Goal: Task Accomplishment & Management: Manage account settings

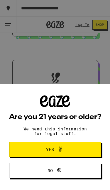
drag, startPoint x: 0, startPoint y: 0, endPoint x: 0, endPoint y: -194, distance: 194.3
click at [74, 142] on button "Yes" at bounding box center [55, 149] width 92 height 15
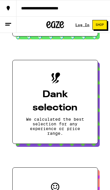
drag, startPoint x: 74, startPoint y: 141, endPoint x: 77, endPoint y: 27, distance: 114.8
click at [77, 27] on link "Log In" at bounding box center [82, 25] width 14 height 4
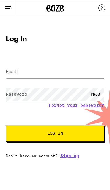
drag, startPoint x: 77, startPoint y: 27, endPoint x: 46, endPoint y: 70, distance: 54.0
click at [0, 0] on html "Log In Email Email Password Password SHOW Forgot your password? Log In Don't ha…" at bounding box center [55, 79] width 110 height 158
click at [46, 70] on input "Email" at bounding box center [55, 71] width 98 height 13
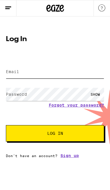
click at [43, 72] on input "Email" at bounding box center [55, 71] width 98 height 13
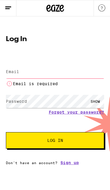
click at [0, 0] on html "Log In Email Email Email is required Password Password SHOW Forgot your passwor…" at bounding box center [55, 82] width 110 height 165
click at [43, 72] on input "Email" at bounding box center [55, 71] width 98 height 13
paste input "[EMAIL_ADDRESS][DOMAIN_NAME]"
type input "[EMAIL_ADDRESS][DOMAIN_NAME]"
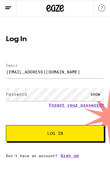
drag, startPoint x: 32, startPoint y: 73, endPoint x: 0, endPoint y: 0, distance: 80.3
click at [29, 128] on button "Log In" at bounding box center [55, 133] width 98 height 16
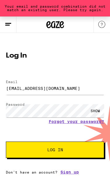
click at [63, 151] on span "Log In" at bounding box center [55, 150] width 16 height 4
drag, startPoint x: 63, startPoint y: 151, endPoint x: 47, endPoint y: 26, distance: 126.1
click at [0, 0] on html "Your email and password combination did not match an existing user. Please try …" at bounding box center [55, 87] width 110 height 174
click at [47, 26] on icon at bounding box center [48, 24] width 4 height 7
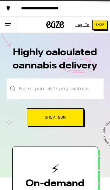
drag, startPoint x: 47, startPoint y: 26, endPoint x: 0, endPoint y: 0, distance: 53.9
drag, startPoint x: 0, startPoint y: 0, endPoint x: 80, endPoint y: 25, distance: 83.9
click at [80, 25] on link "Log In" at bounding box center [82, 25] width 14 height 4
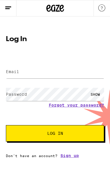
drag, startPoint x: 80, startPoint y: 25, endPoint x: 60, endPoint y: 65, distance: 45.0
click at [0, 0] on html "Log In Email Email Password Password SHOW Forgot your password? Log In Don't ha…" at bounding box center [55, 79] width 110 height 158
click at [60, 65] on input "Email" at bounding box center [55, 71] width 98 height 13
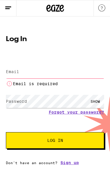
click at [56, 74] on input "Email" at bounding box center [55, 71] width 98 height 13
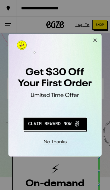
click at [52, 128] on button "No thanks" at bounding box center [47, 128] width 43 height 12
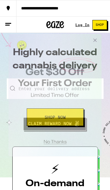
click at [52, 126] on button "No thanks" at bounding box center [47, 128] width 43 height 12
